Goal: Task Accomplishment & Management: Manage account settings

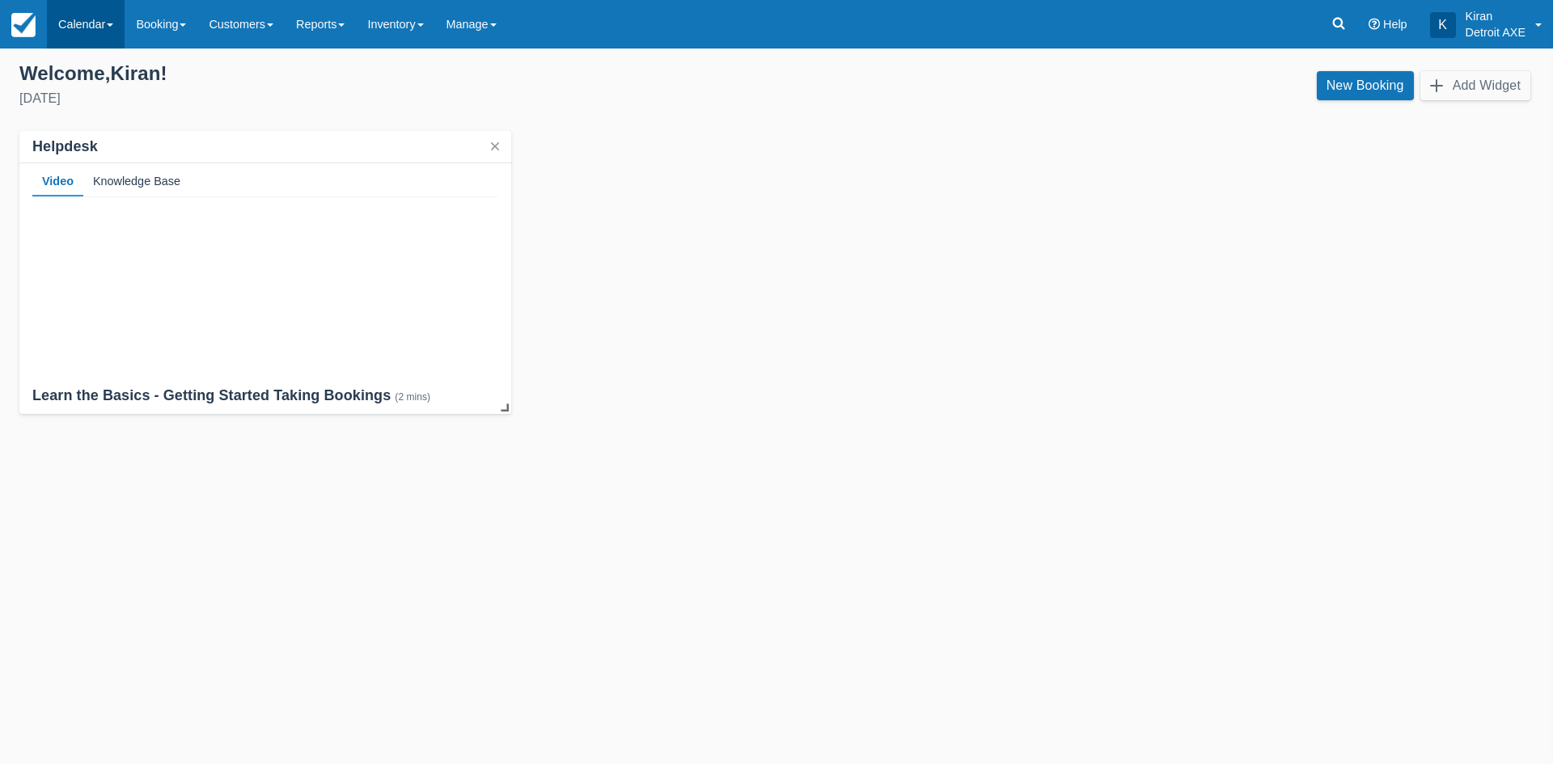
click at [104, 21] on link "Calendar" at bounding box center [86, 24] width 78 height 49
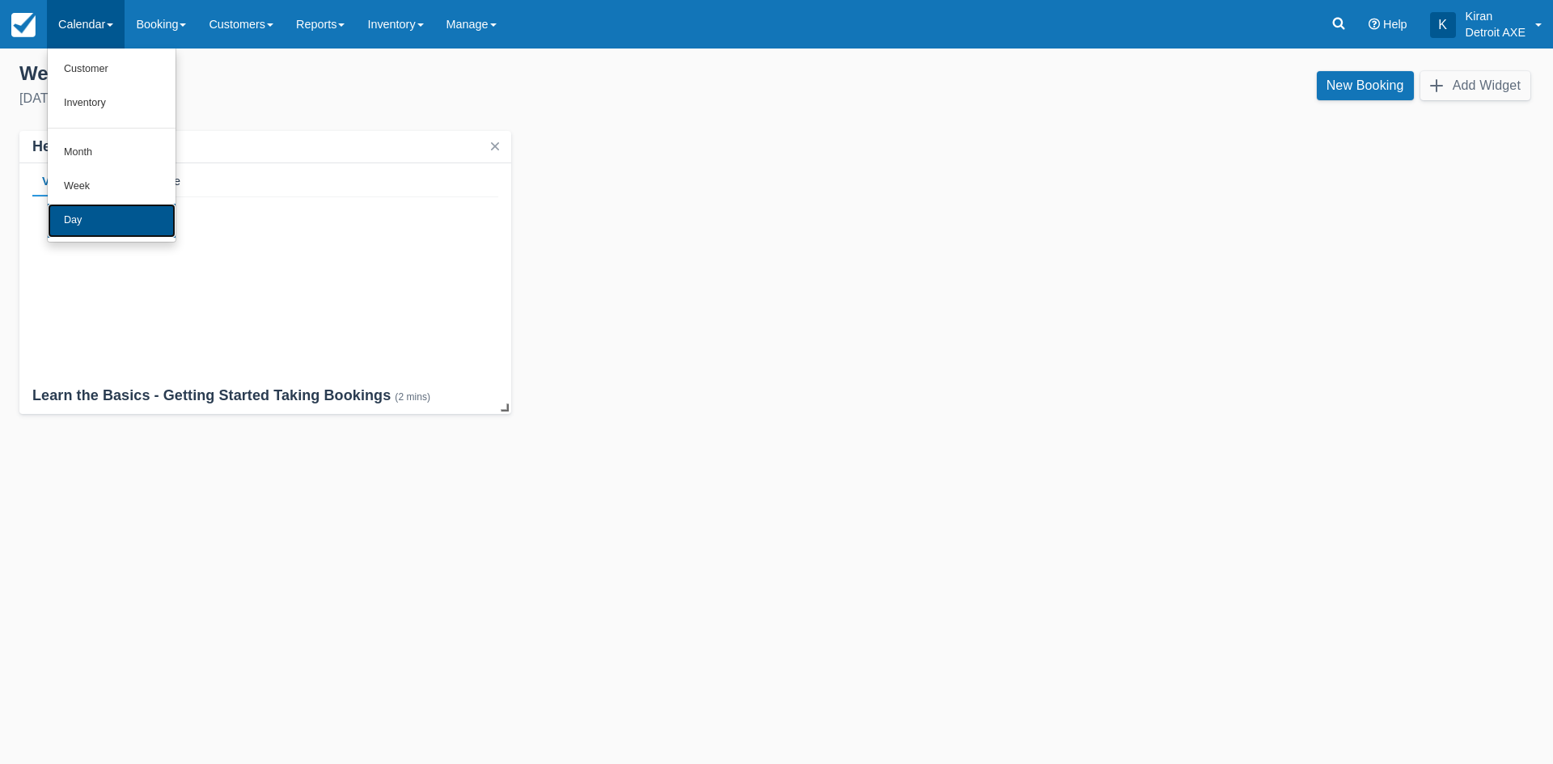
click at [106, 218] on link "Day" at bounding box center [112, 221] width 128 height 34
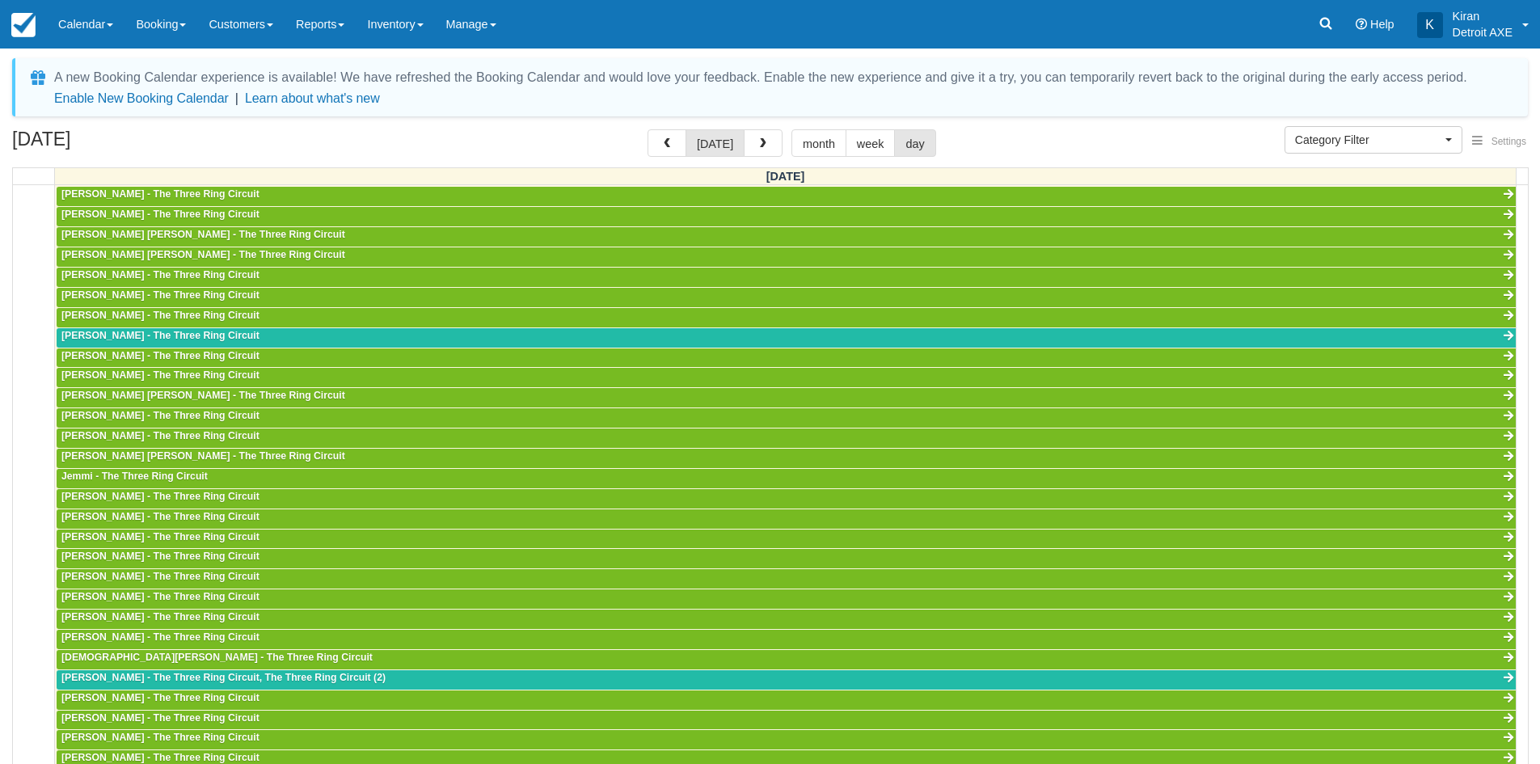
scroll to position [361, 0]
click at [1460, 139] on button "Category Filter" at bounding box center [1374, 139] width 178 height 27
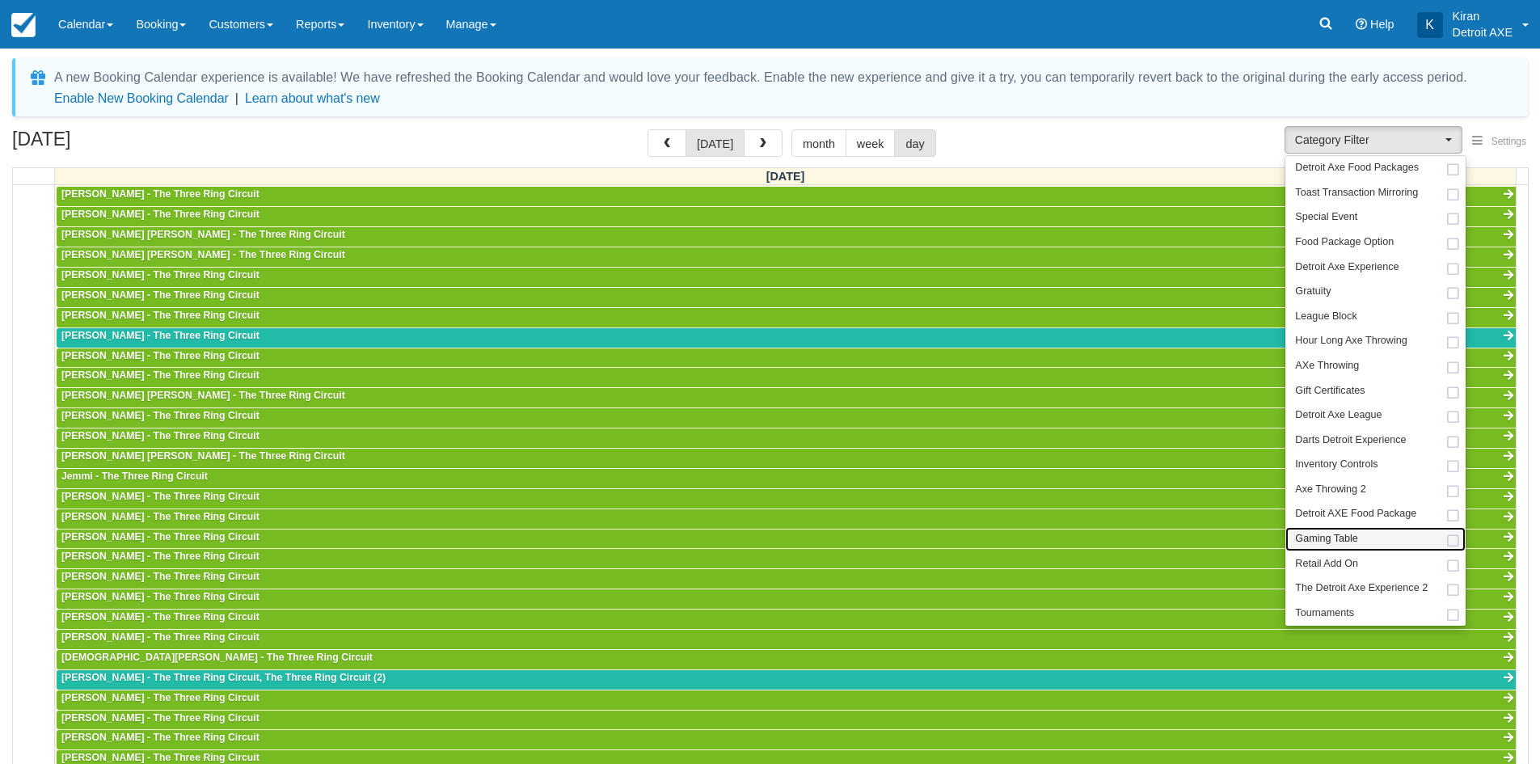
click at [1453, 536] on span at bounding box center [1453, 541] width 17 height 11
select select "6"
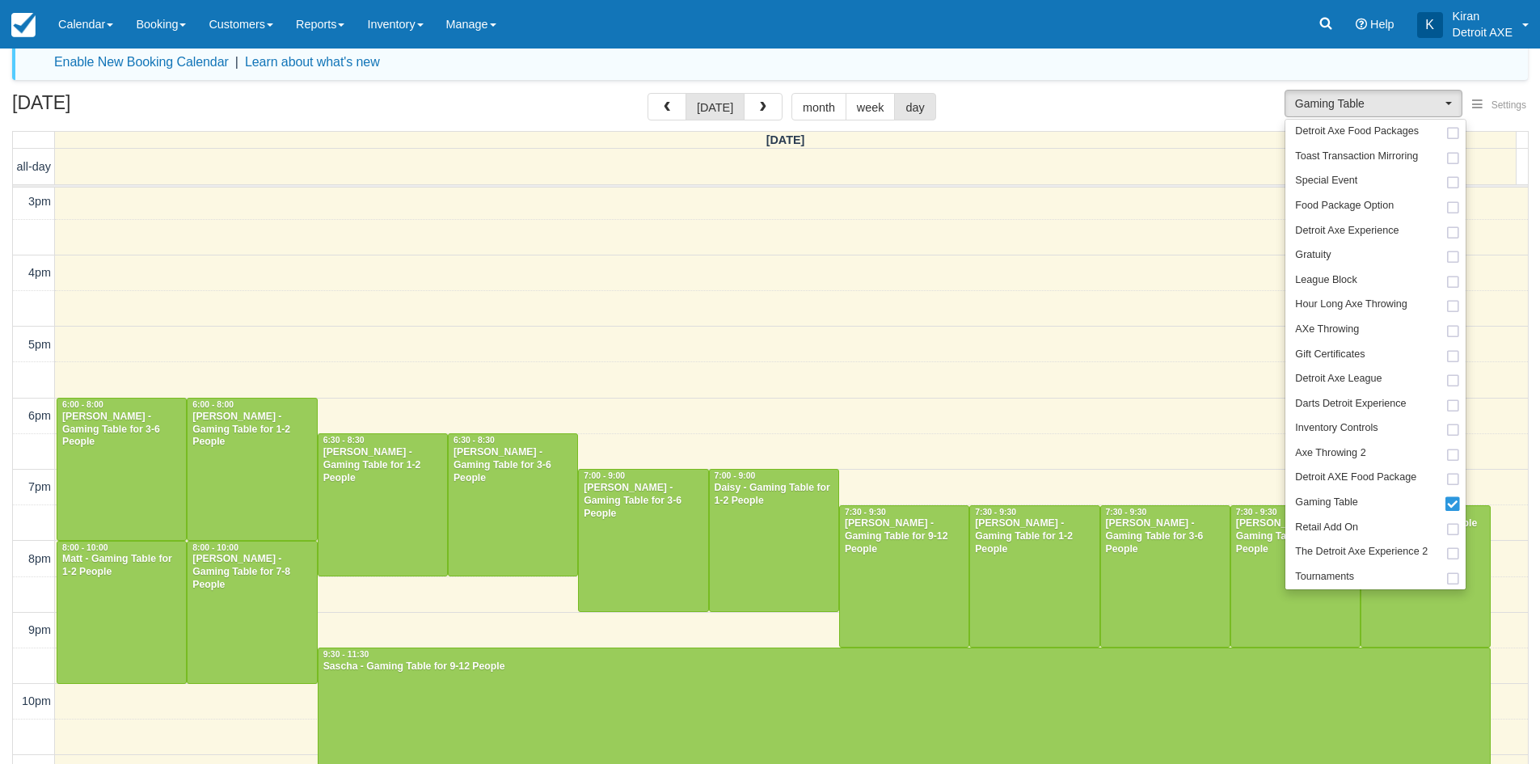
scroll to position [68, 0]
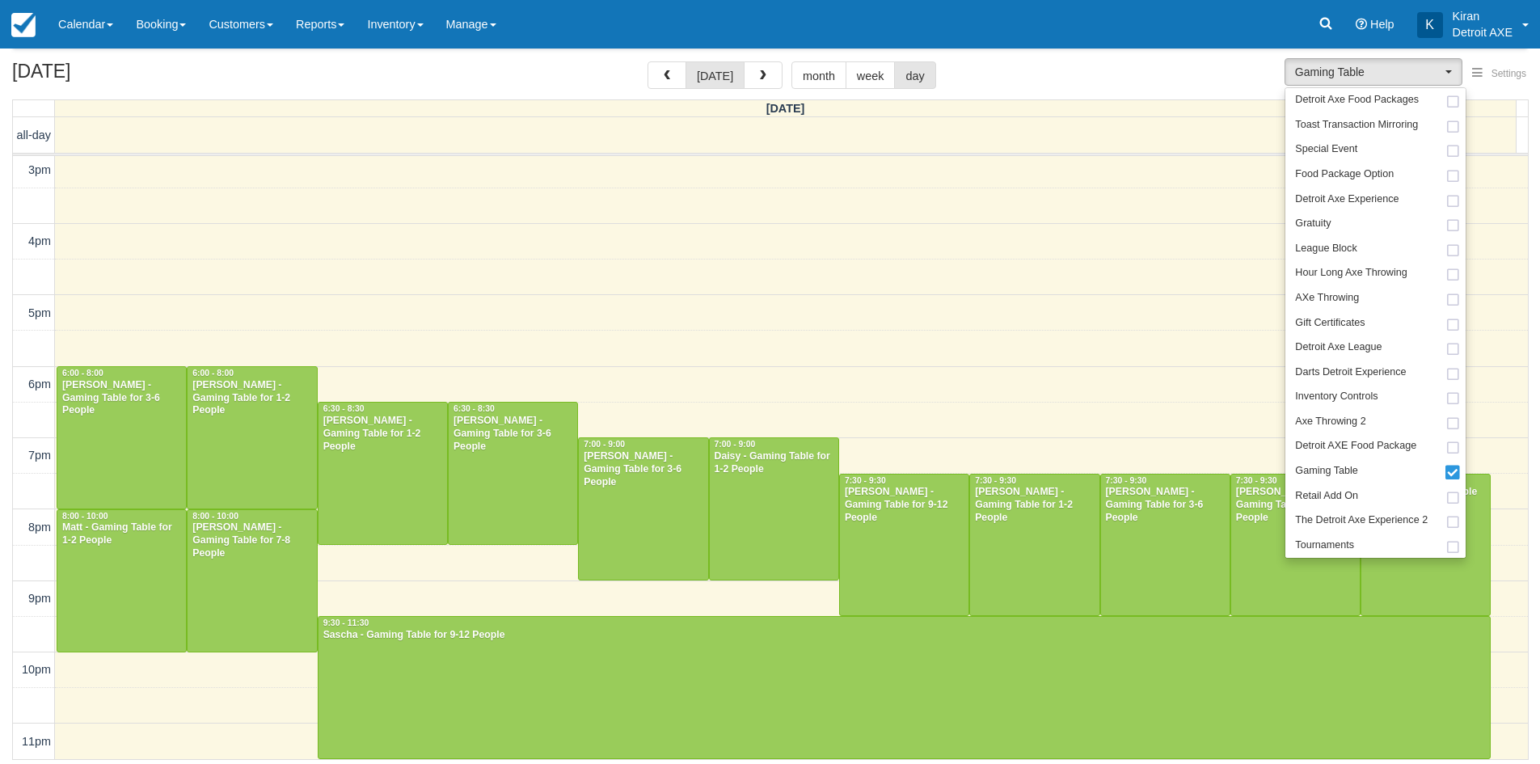
click at [1111, 67] on div "October 10, 2025 today month week day" at bounding box center [770, 78] width 1516 height 35
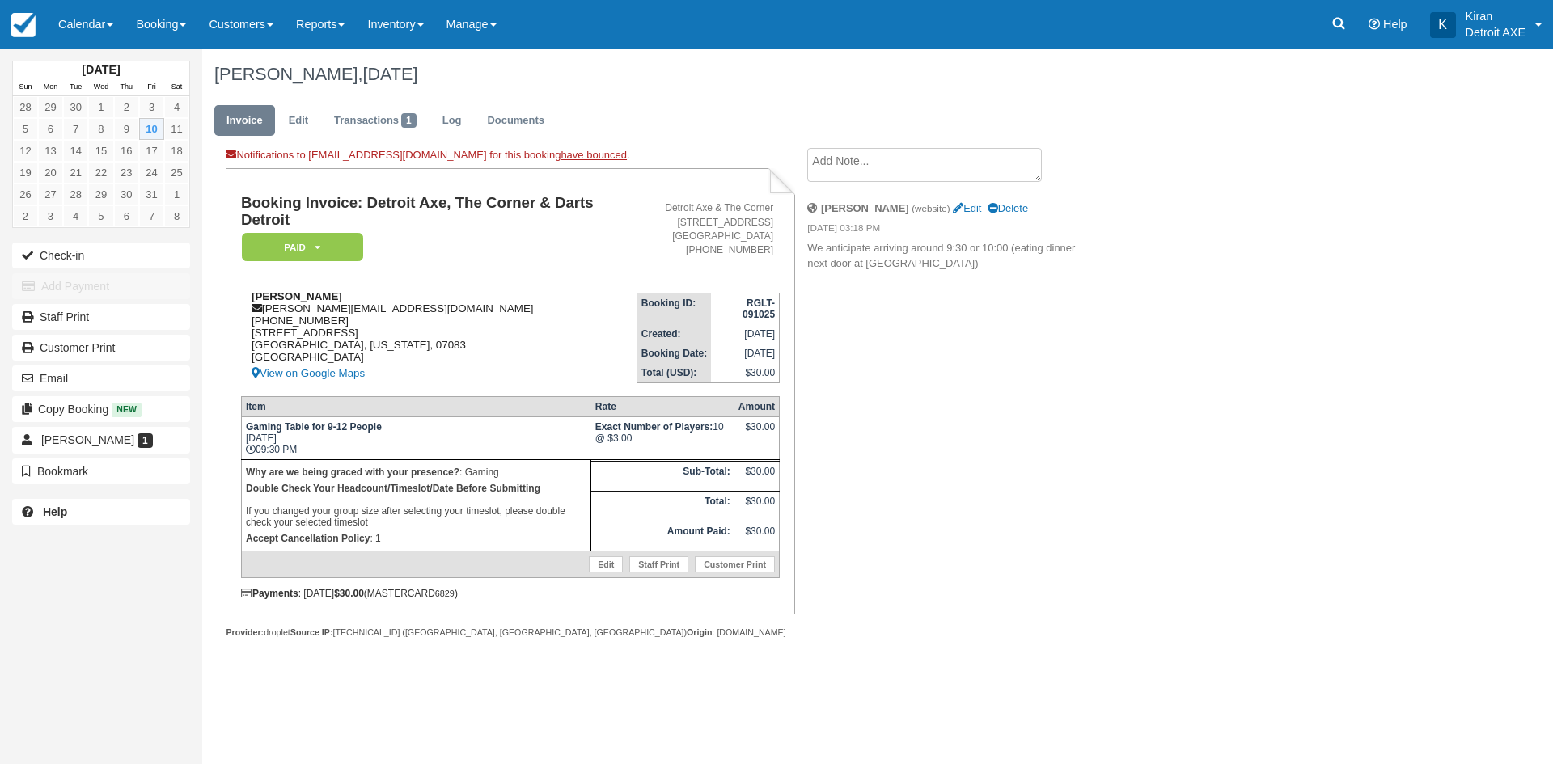
click at [574, 296] on div "Sascha [EMAIL_ADDRESS][DOMAIN_NAME] [PHONE_NUMBER] [STREET_ADDRESS][US_STATE] V…" at bounding box center [438, 336] width 395 height 93
